Goal: Navigation & Orientation: Find specific page/section

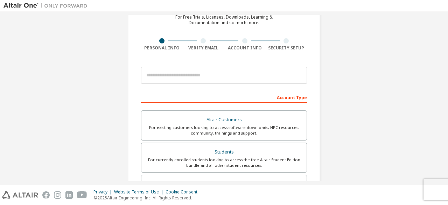
scroll to position [35, 0]
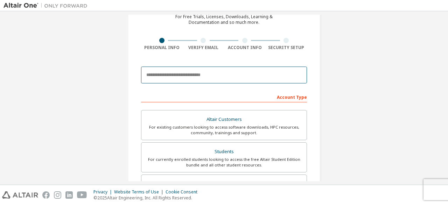
click at [175, 74] on input "email" at bounding box center [224, 75] width 166 height 17
type input "**********"
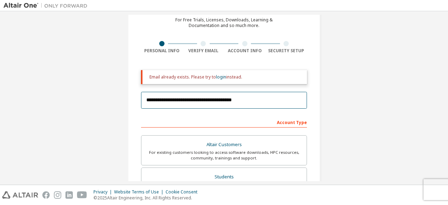
scroll to position [18, 0]
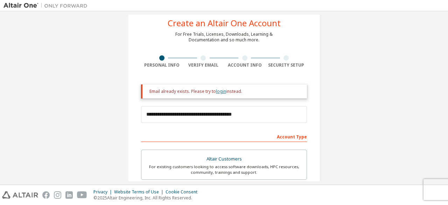
click at [219, 91] on link "login" at bounding box center [221, 91] width 10 height 6
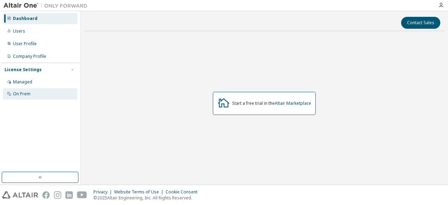
click at [25, 95] on div "On Prem" at bounding box center [22, 94] width 18 height 6
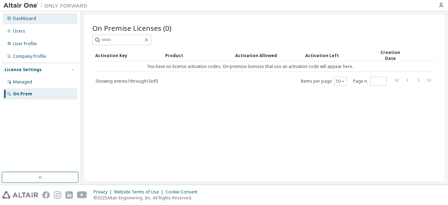
click at [28, 21] on div "Dashboard" at bounding box center [24, 19] width 23 height 6
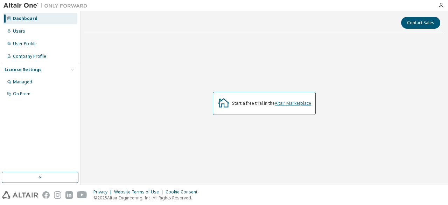
click at [287, 102] on link "Altair Marketplace" at bounding box center [293, 103] width 36 height 6
